Goal: Task Accomplishment & Management: Use online tool/utility

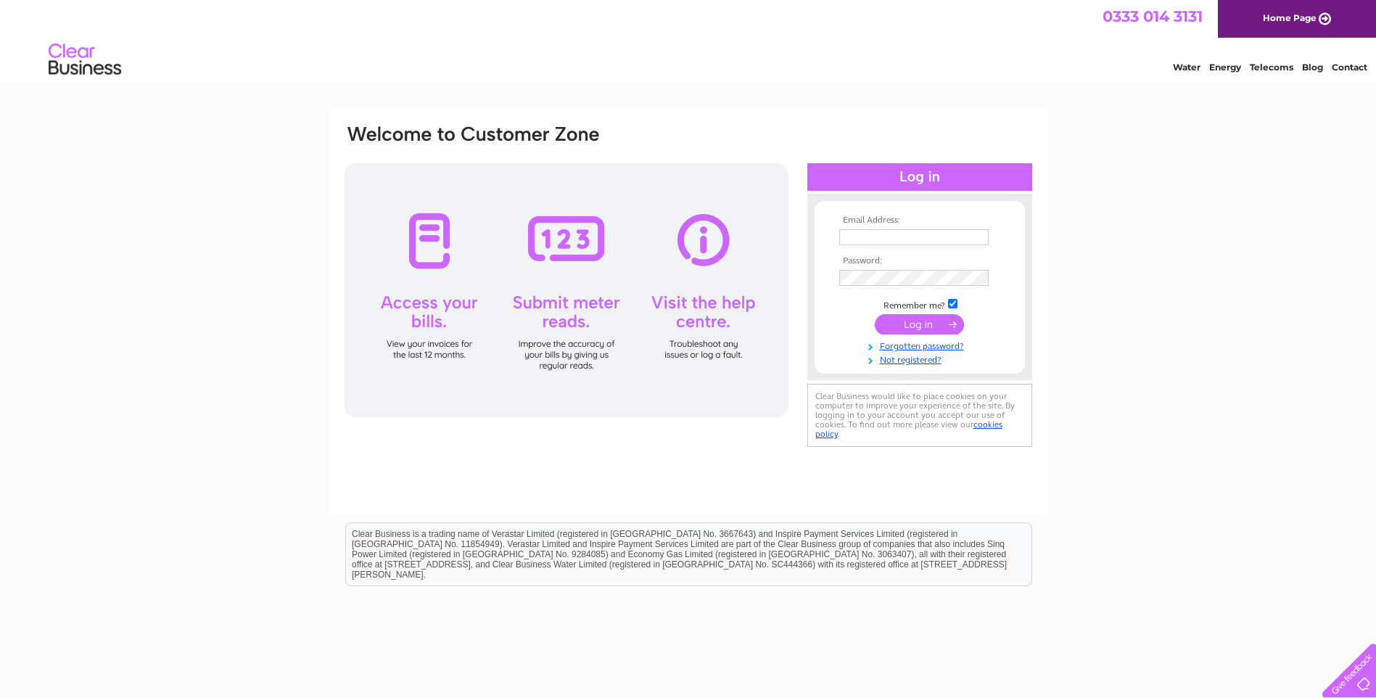
type input "[PERSON_NAME][EMAIL_ADDRESS][DOMAIN_NAME]"
click at [913, 325] on input "submit" at bounding box center [919, 324] width 89 height 20
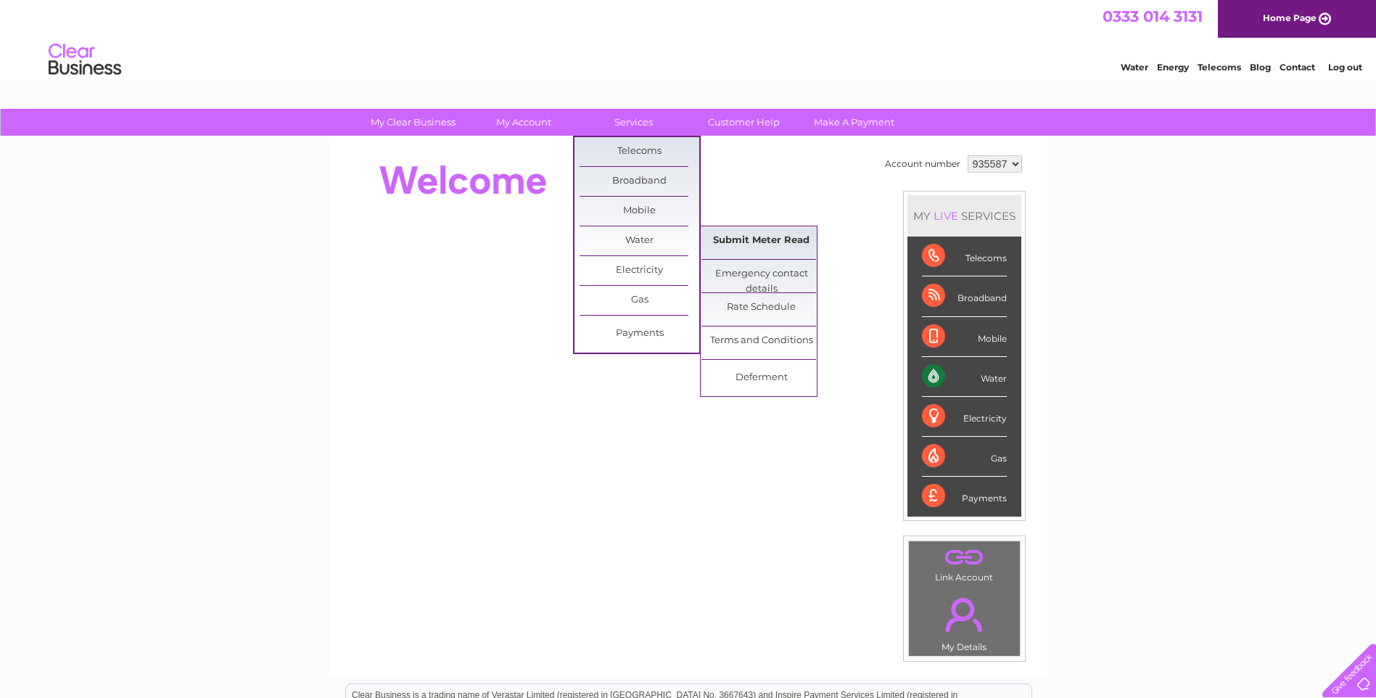
click at [752, 237] on link "Submit Meter Read" at bounding box center [762, 240] width 120 height 29
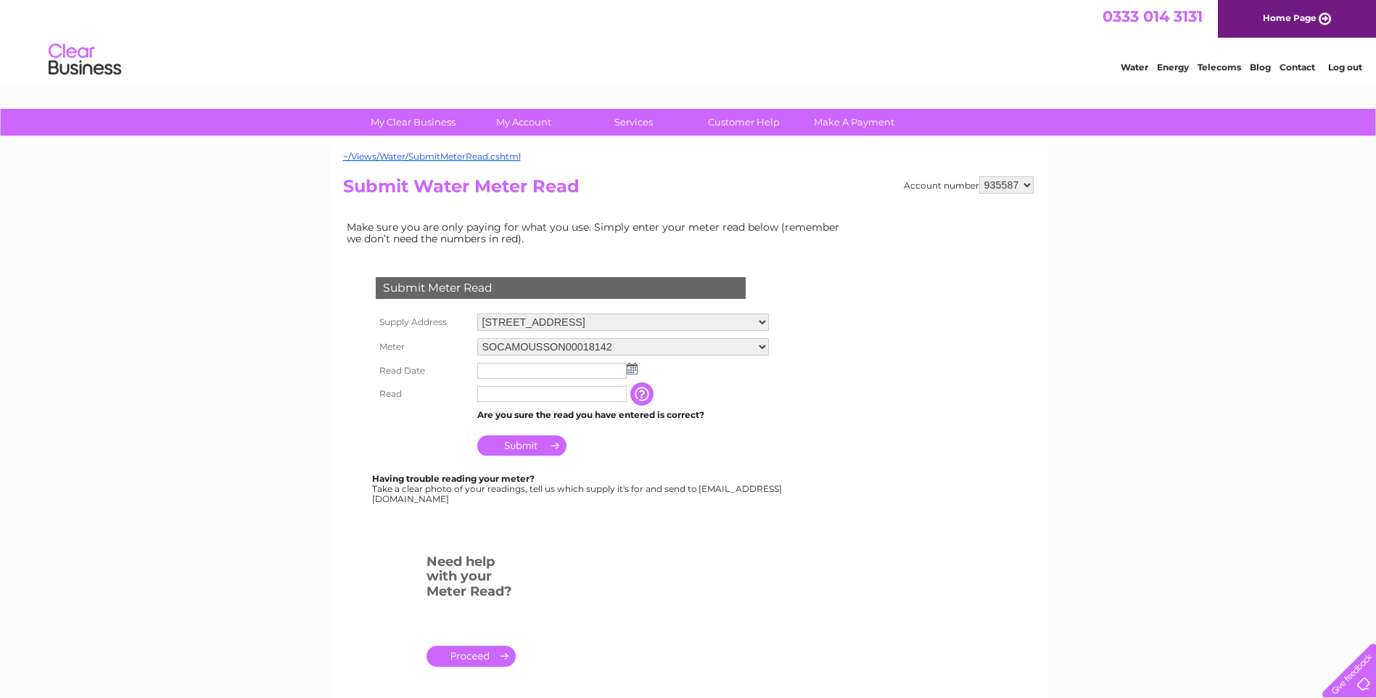
click at [631, 370] on img at bounding box center [632, 369] width 11 height 12
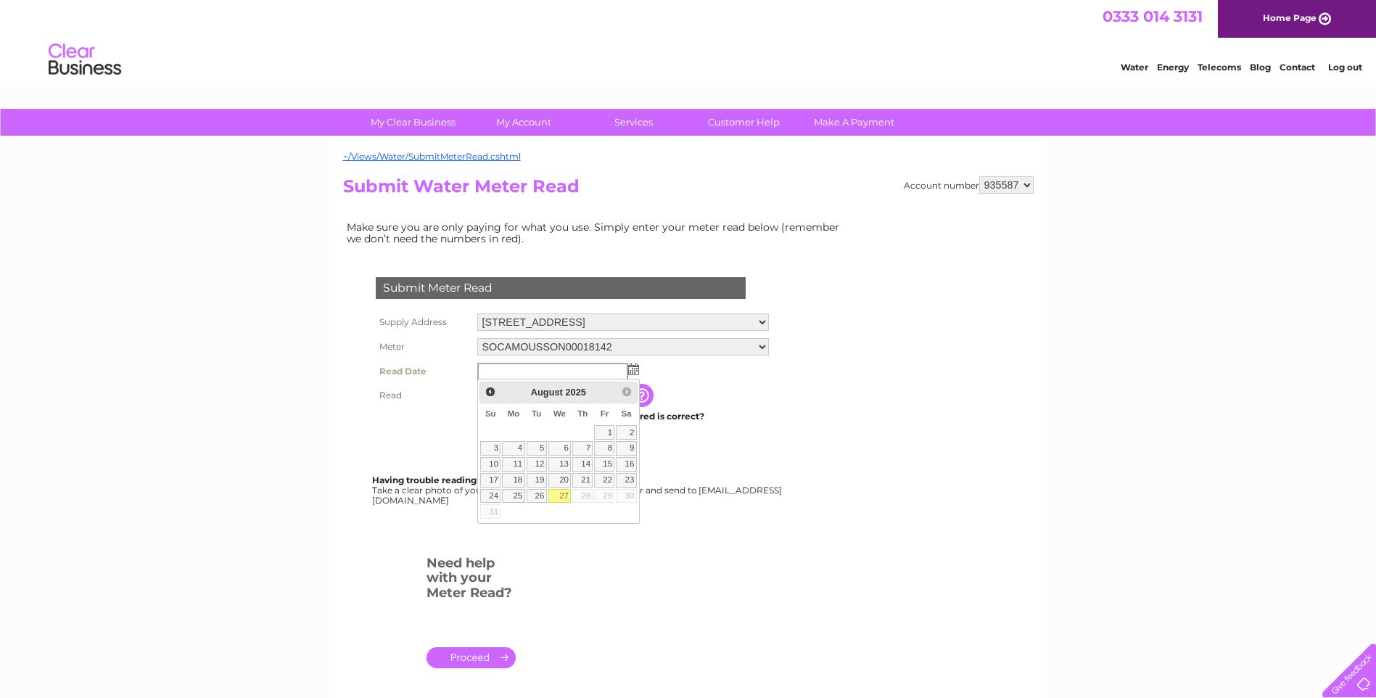
click at [560, 493] on link "27" at bounding box center [559, 496] width 23 height 15
type input "2025/08/27"
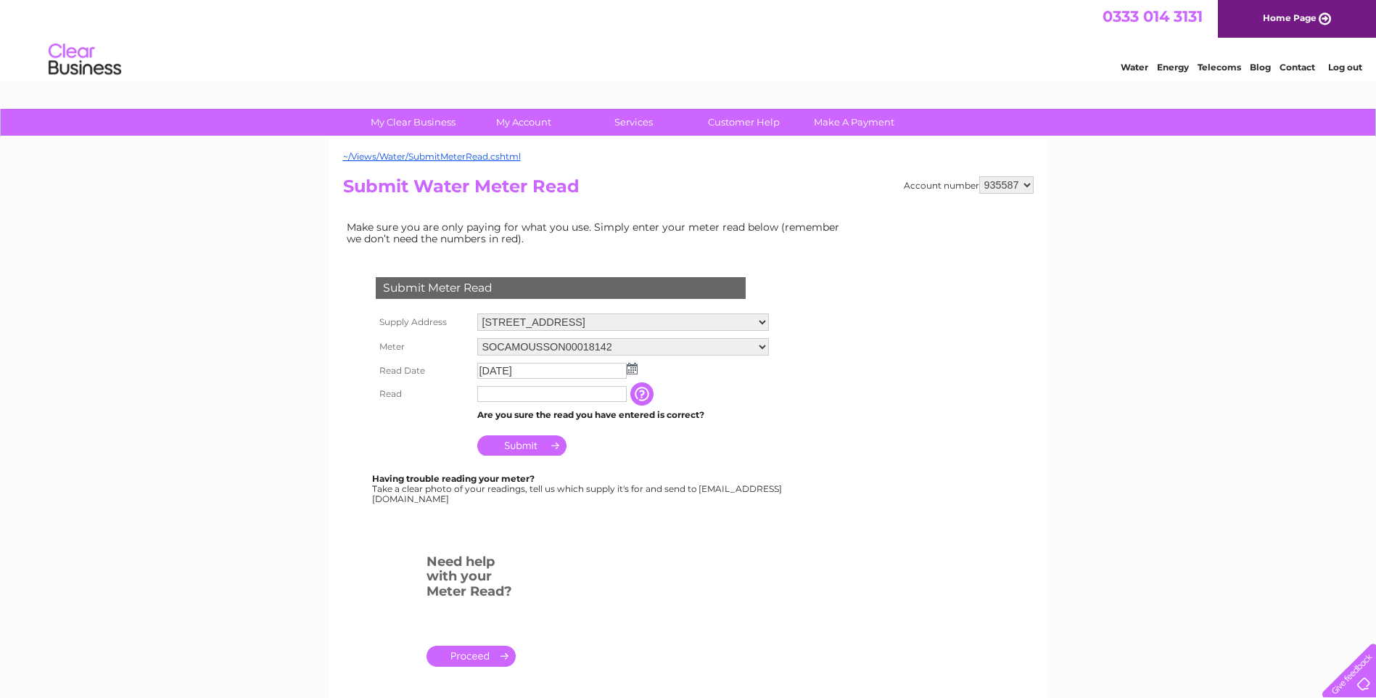
click at [505, 390] on input "text" at bounding box center [551, 394] width 149 height 16
type input "2223"
click at [522, 446] on input "Submit" at bounding box center [521, 447] width 89 height 20
